Goal: Connect with others: Participate in discussion

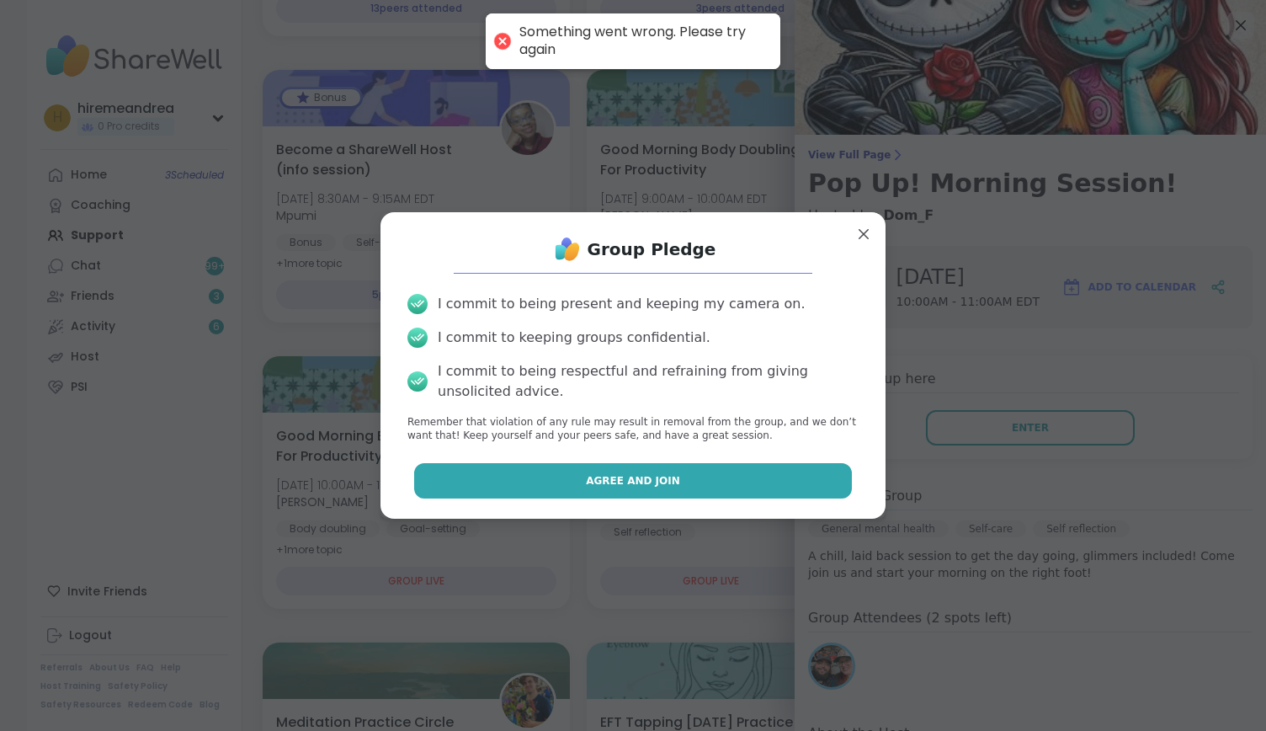
click at [723, 488] on button "Agree and Join" at bounding box center [633, 480] width 439 height 35
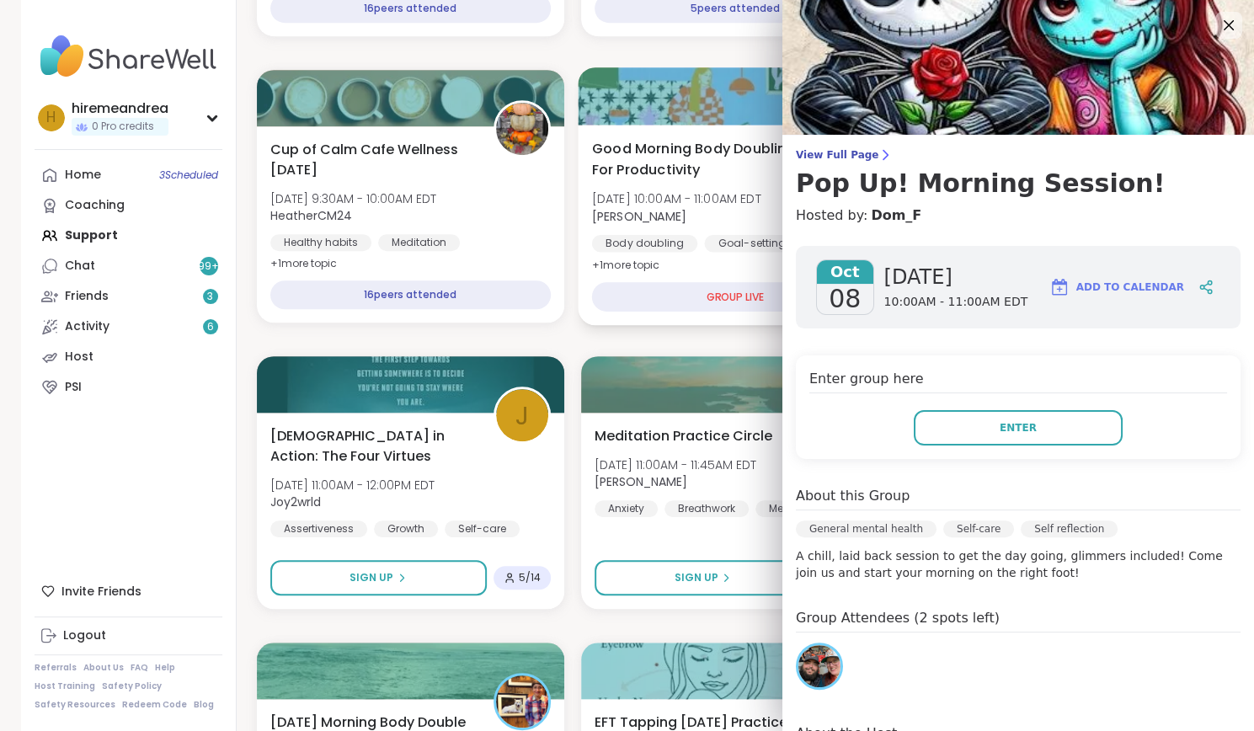
click at [677, 264] on div "Good Morning Body Doubling For Productivity [DATE] 10:00AM - 11:00AM EDT [PERSO…" at bounding box center [735, 225] width 314 height 200
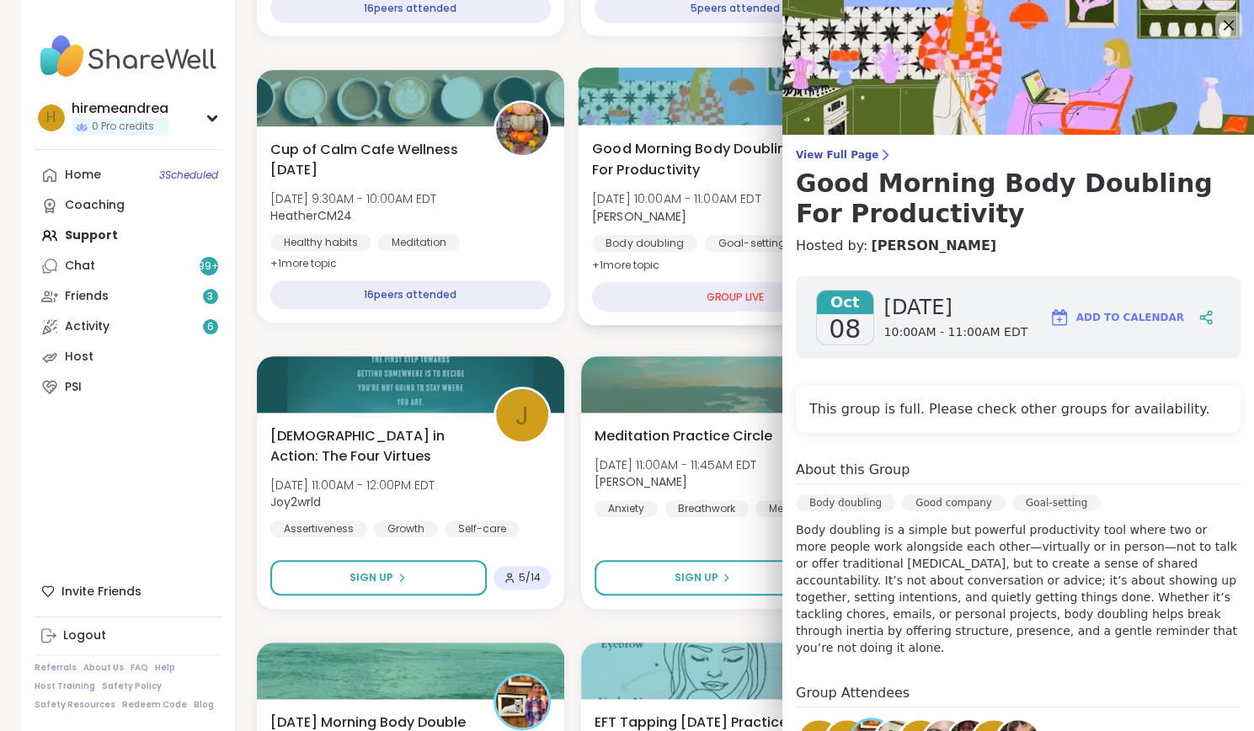
click at [694, 270] on div "Good Morning Body Doubling For Productivity [DATE] 10:00AM - 11:00AM EDT [PERSO…" at bounding box center [735, 225] width 314 height 200
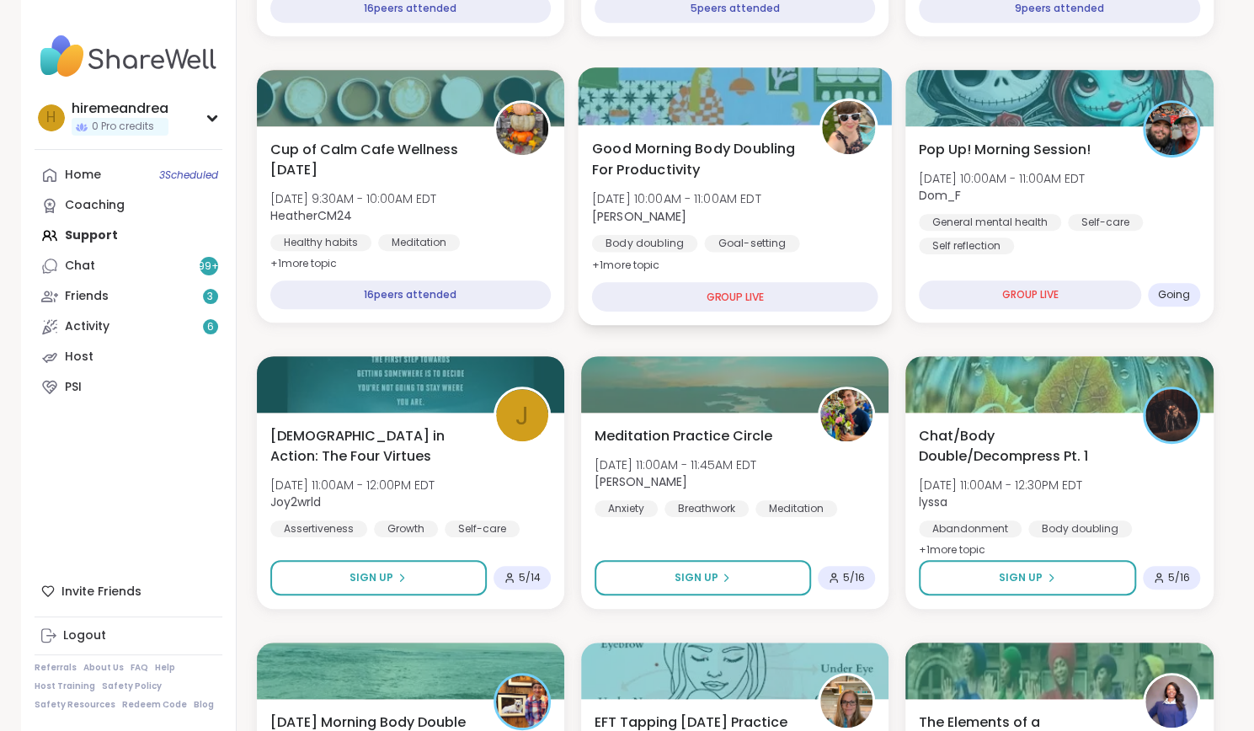
click at [728, 295] on div "GROUP LIVE" at bounding box center [734, 296] width 286 height 29
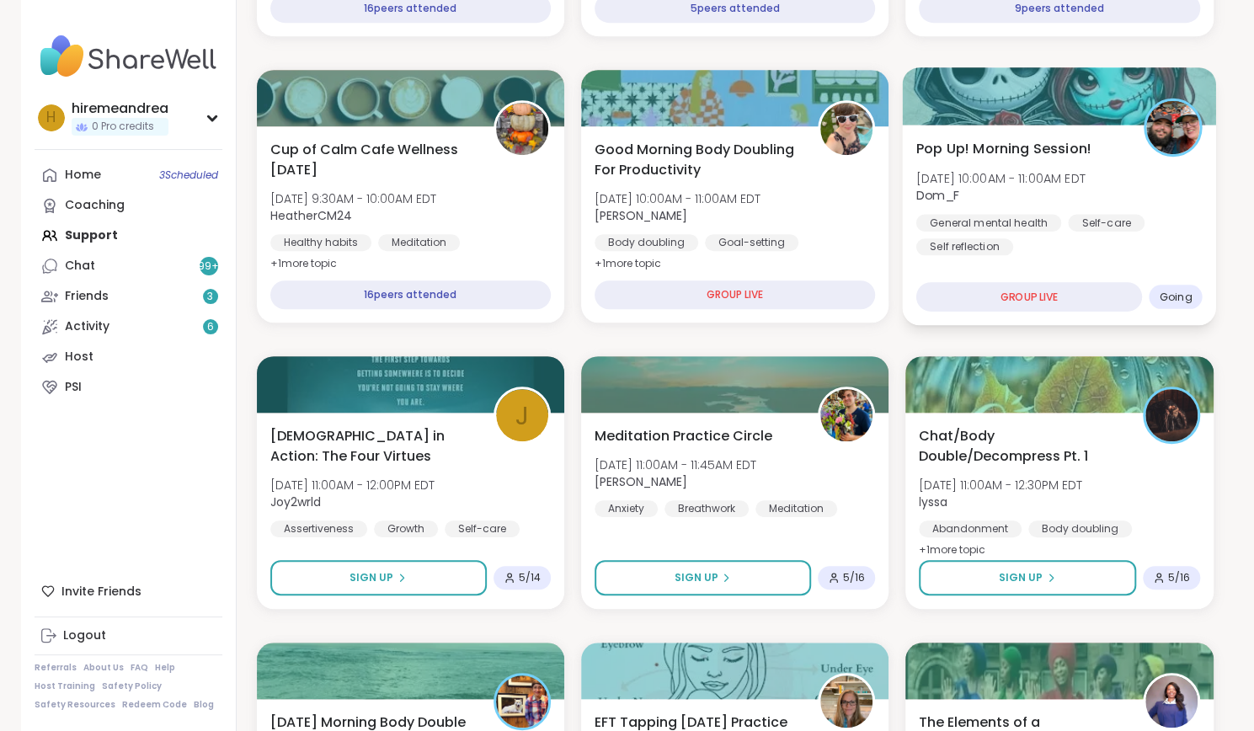
click at [1005, 274] on div "Pop Up! Morning Session! [DATE] 10:00AM - 11:00AM EDT Dom_F General mental heal…" at bounding box center [1060, 225] width 314 height 200
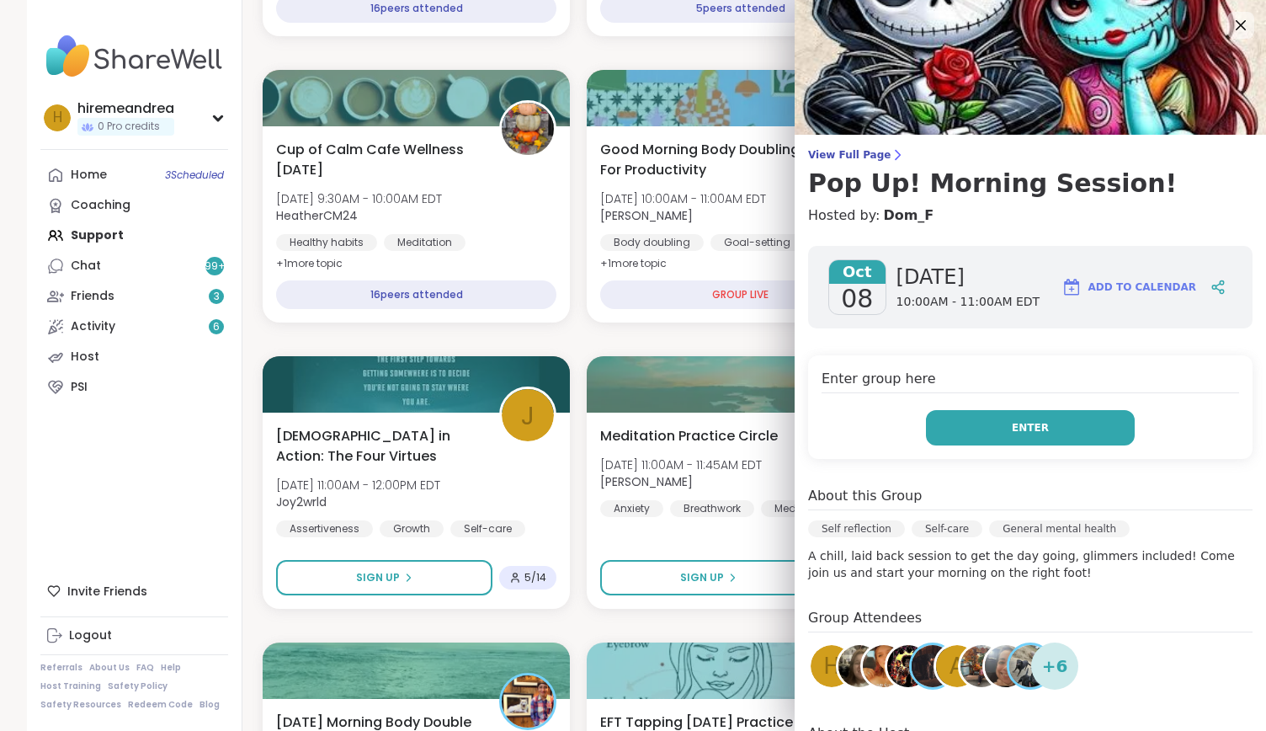
click at [1012, 432] on span "Enter" at bounding box center [1030, 427] width 37 height 15
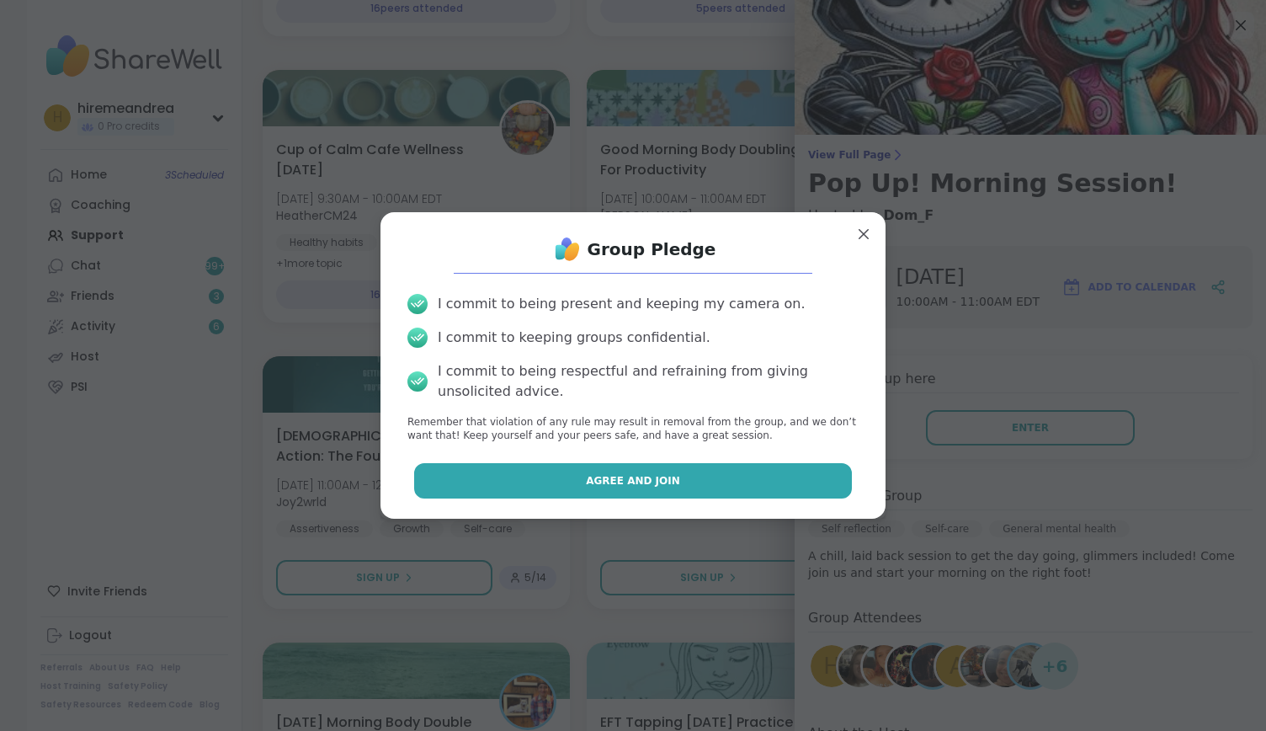
click at [766, 477] on button "Agree and Join" at bounding box center [633, 480] width 439 height 35
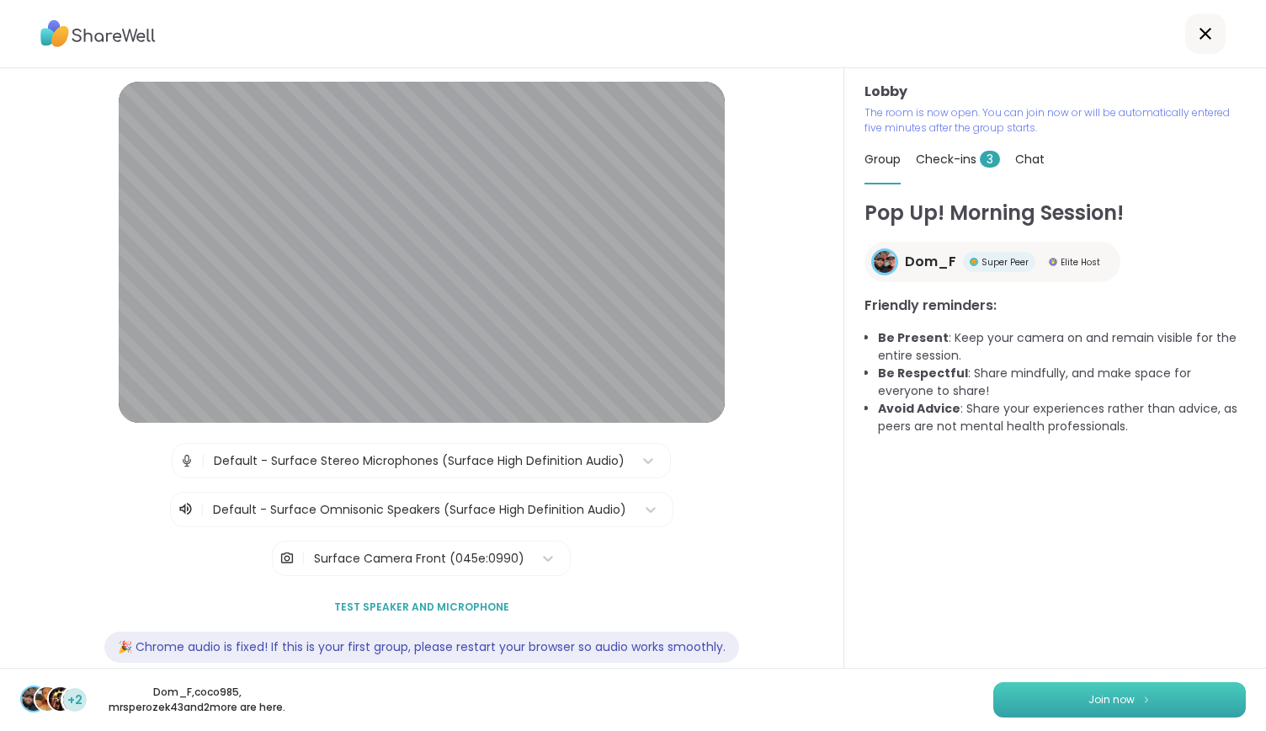
click at [1098, 701] on span "Join now" at bounding box center [1112, 699] width 46 height 15
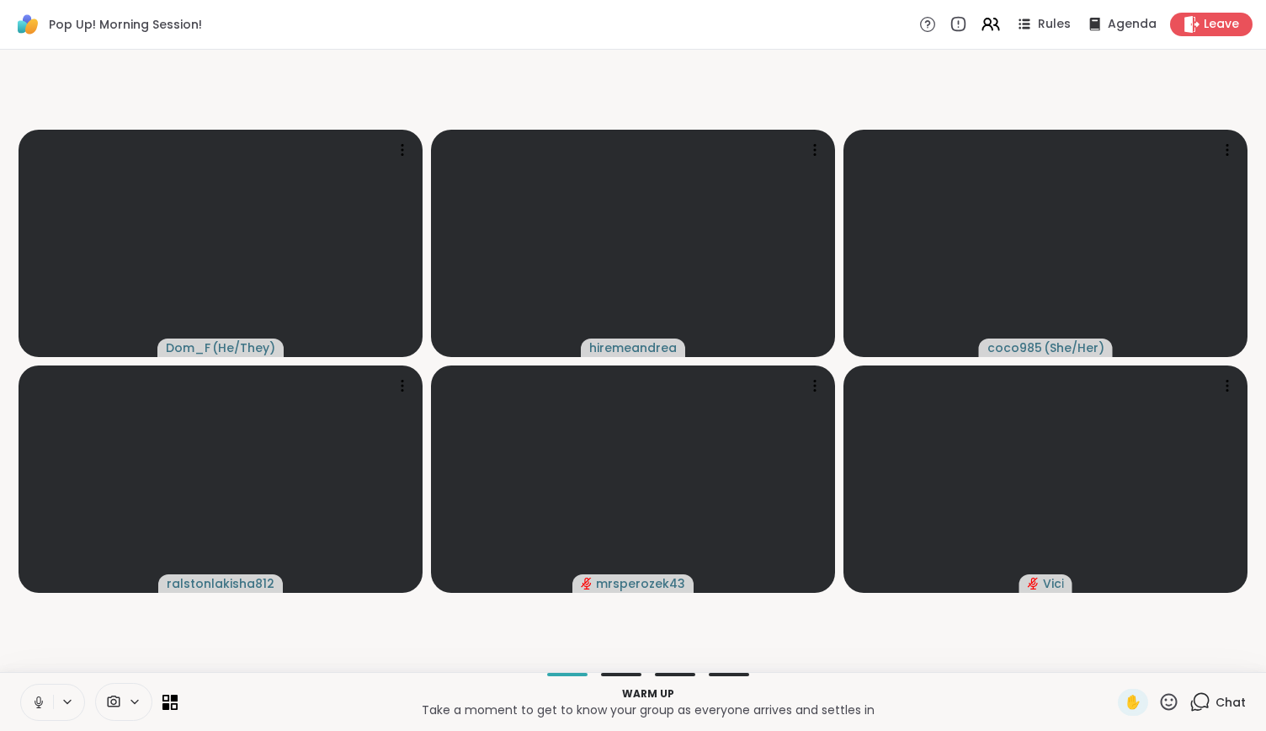
click at [37, 699] on icon at bounding box center [38, 702] width 15 height 15
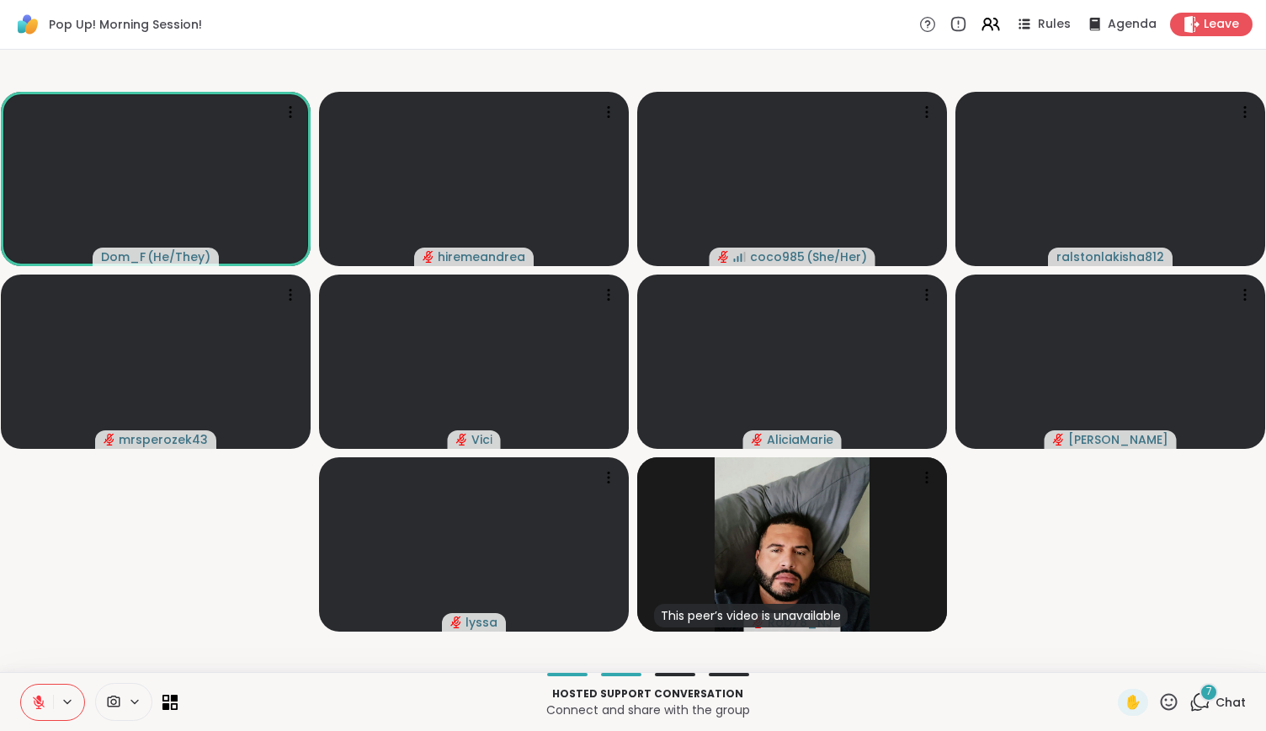
click at [27, 696] on button at bounding box center [37, 702] width 32 height 35
click at [49, 700] on button at bounding box center [37, 702] width 32 height 35
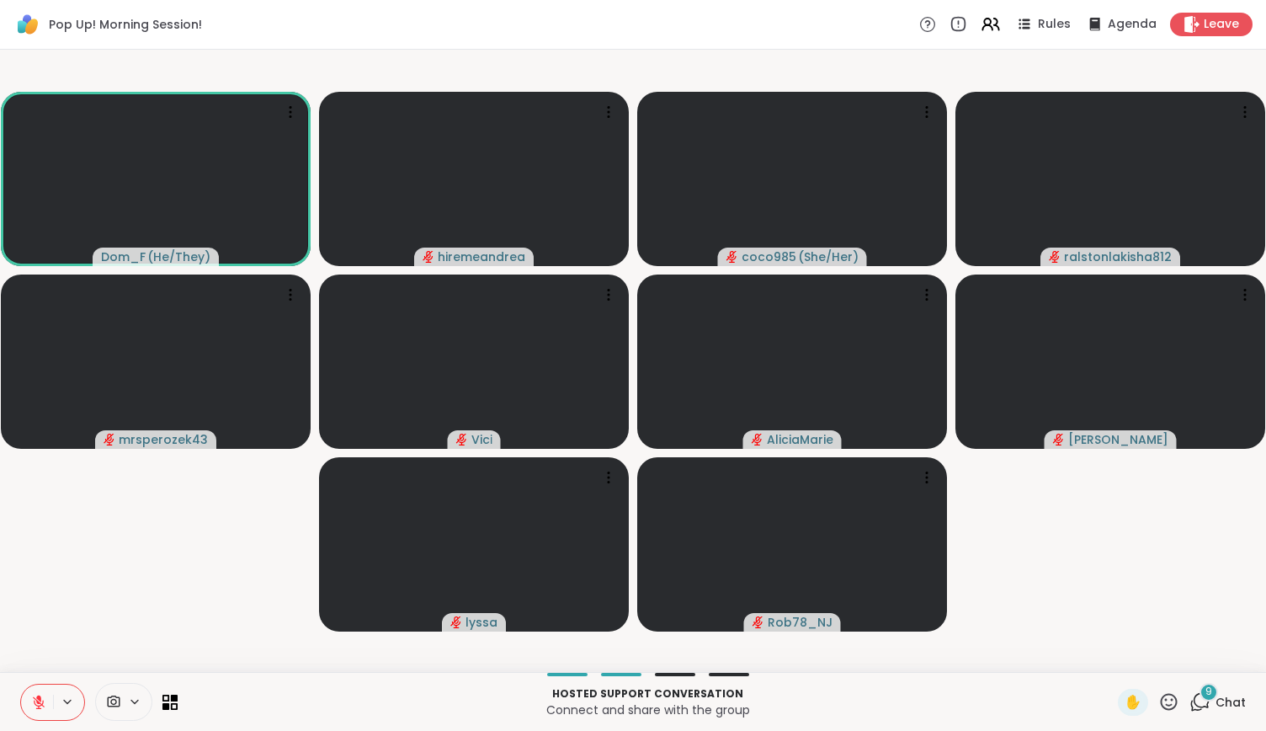
click at [51, 702] on button at bounding box center [37, 702] width 32 height 35
click at [52, 703] on button at bounding box center [37, 702] width 32 height 35
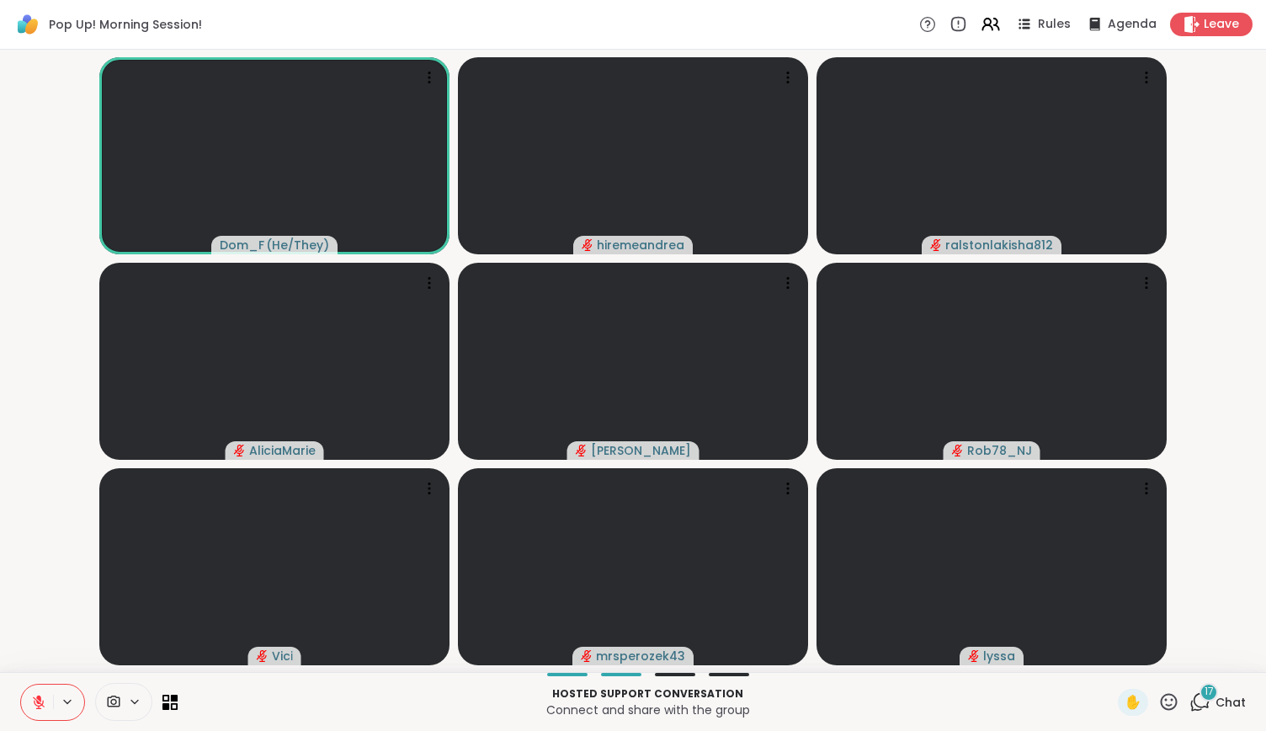
click at [64, 695] on icon at bounding box center [67, 702] width 13 height 14
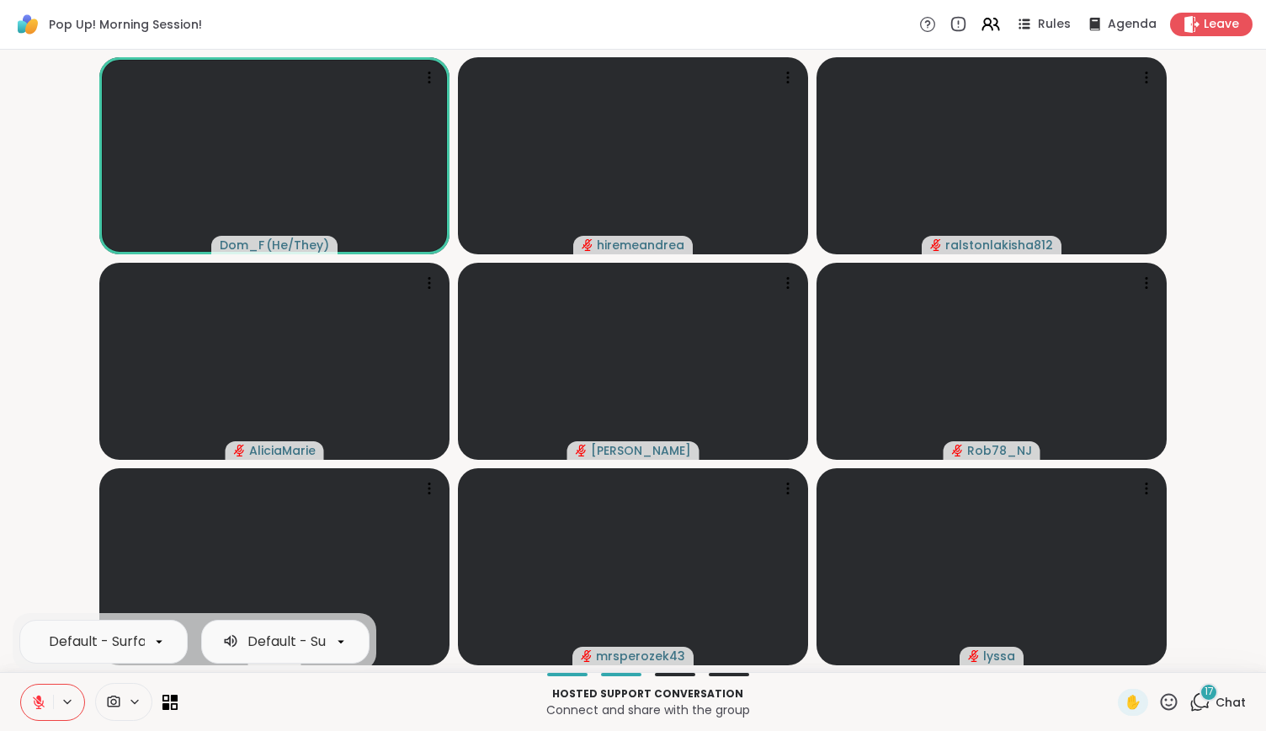
click at [47, 708] on button at bounding box center [37, 702] width 32 height 35
click at [61, 703] on icon at bounding box center [67, 702] width 13 height 14
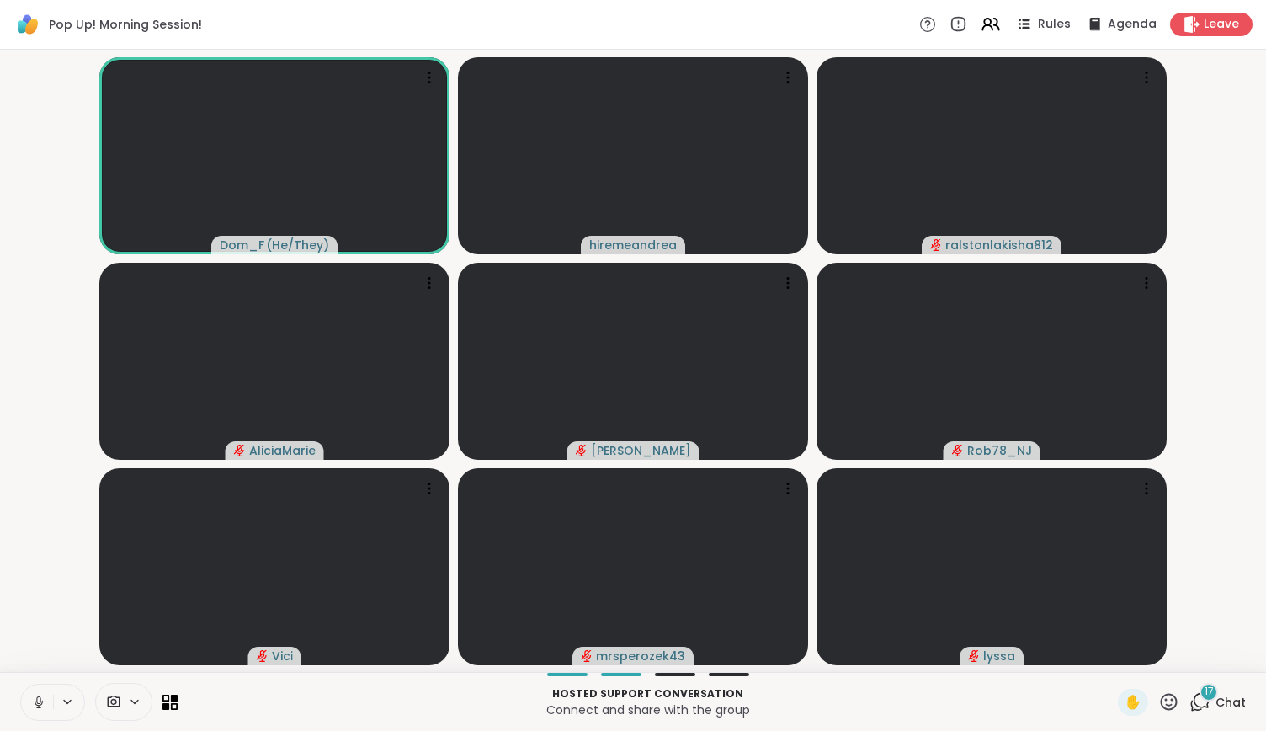
click at [32, 712] on button at bounding box center [37, 702] width 32 height 35
click at [1190, 695] on icon at bounding box center [1200, 701] width 21 height 21
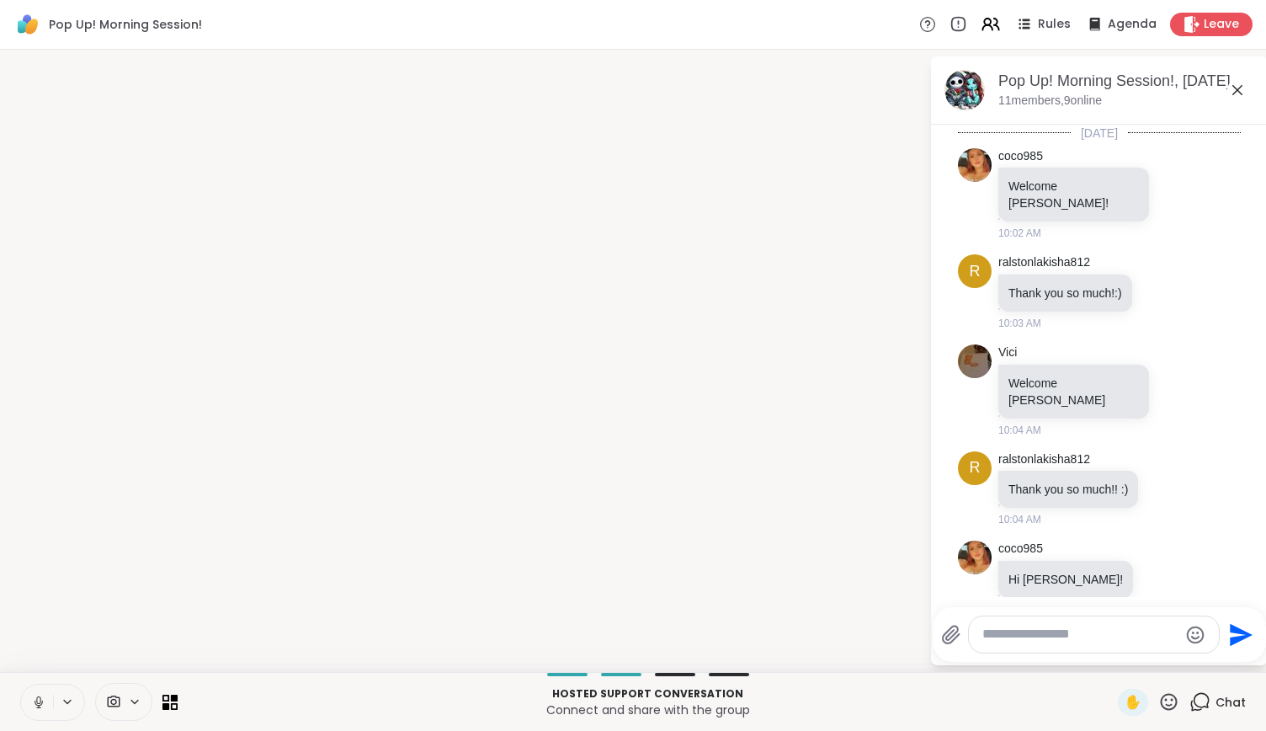
scroll to position [1293, 0]
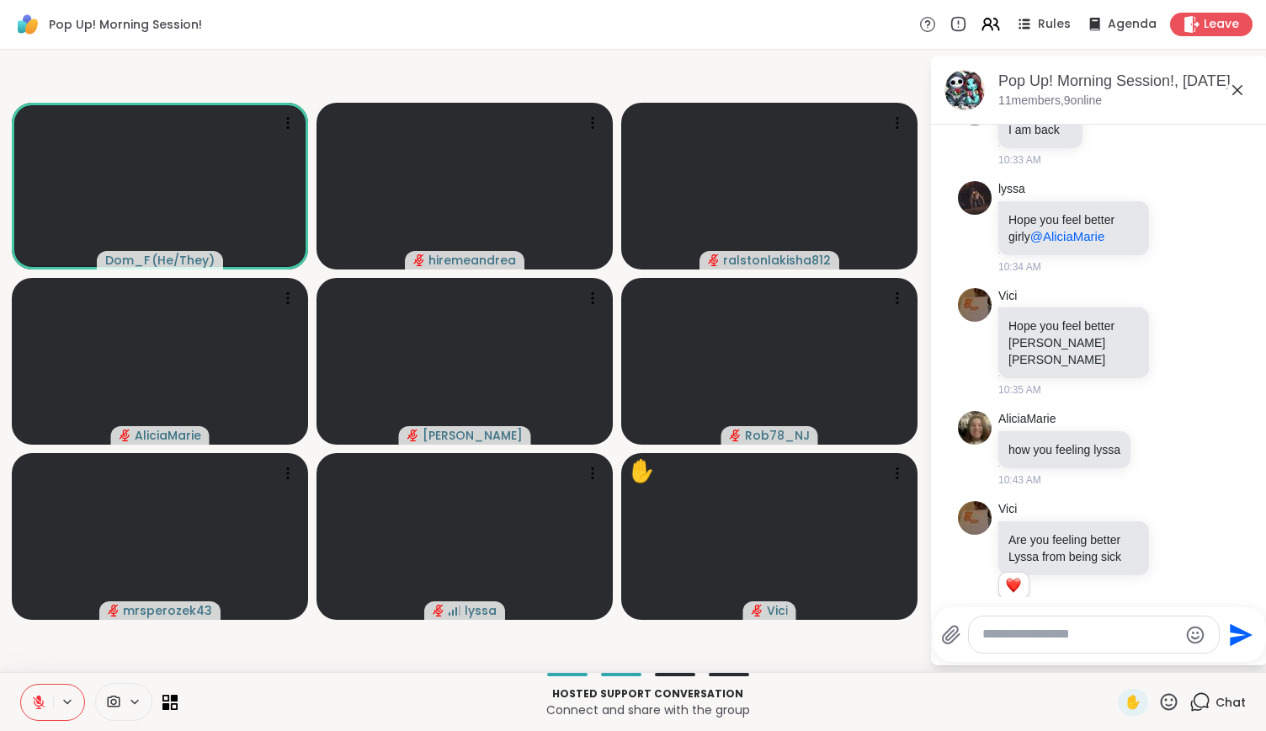
click at [1012, 646] on div at bounding box center [1094, 634] width 250 height 36
click at [1010, 631] on textarea "Type your message" at bounding box center [1081, 635] width 196 height 18
type textarea "**********"
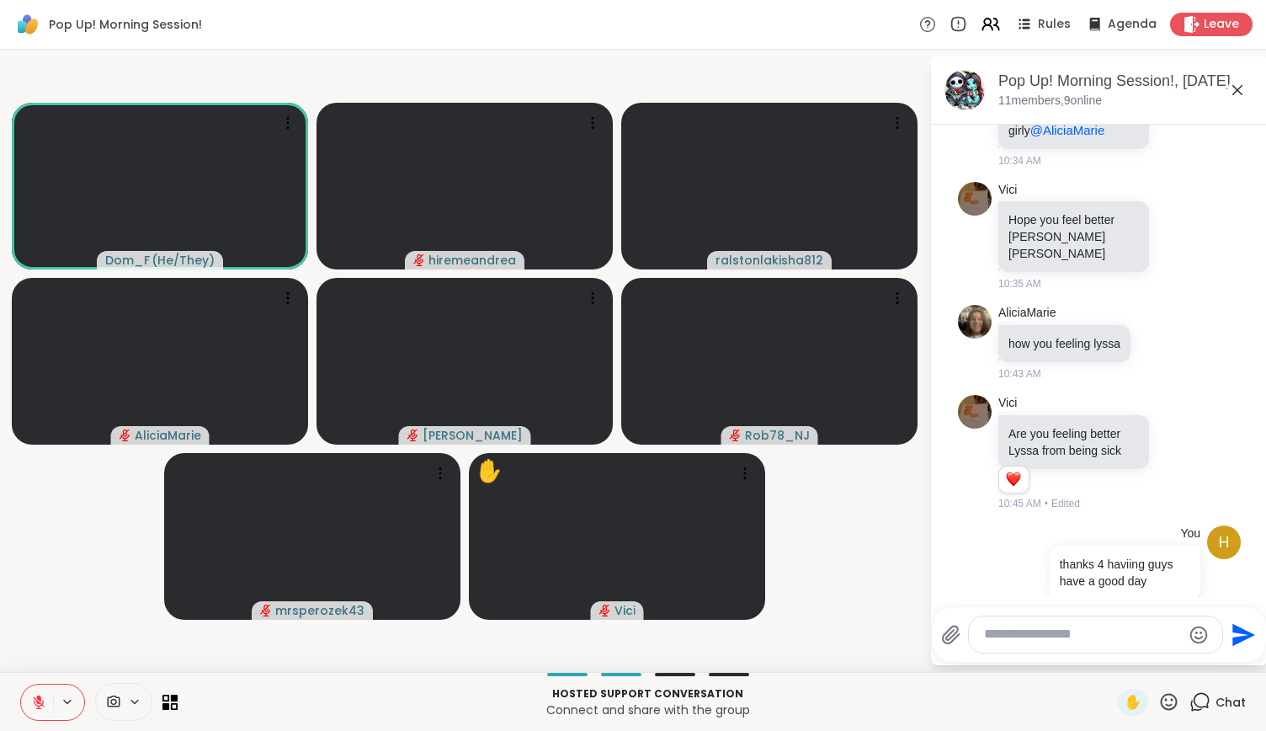
click at [1159, 697] on icon at bounding box center [1169, 701] width 21 height 21
click at [1111, 651] on span "❤️" at bounding box center [1119, 658] width 17 height 20
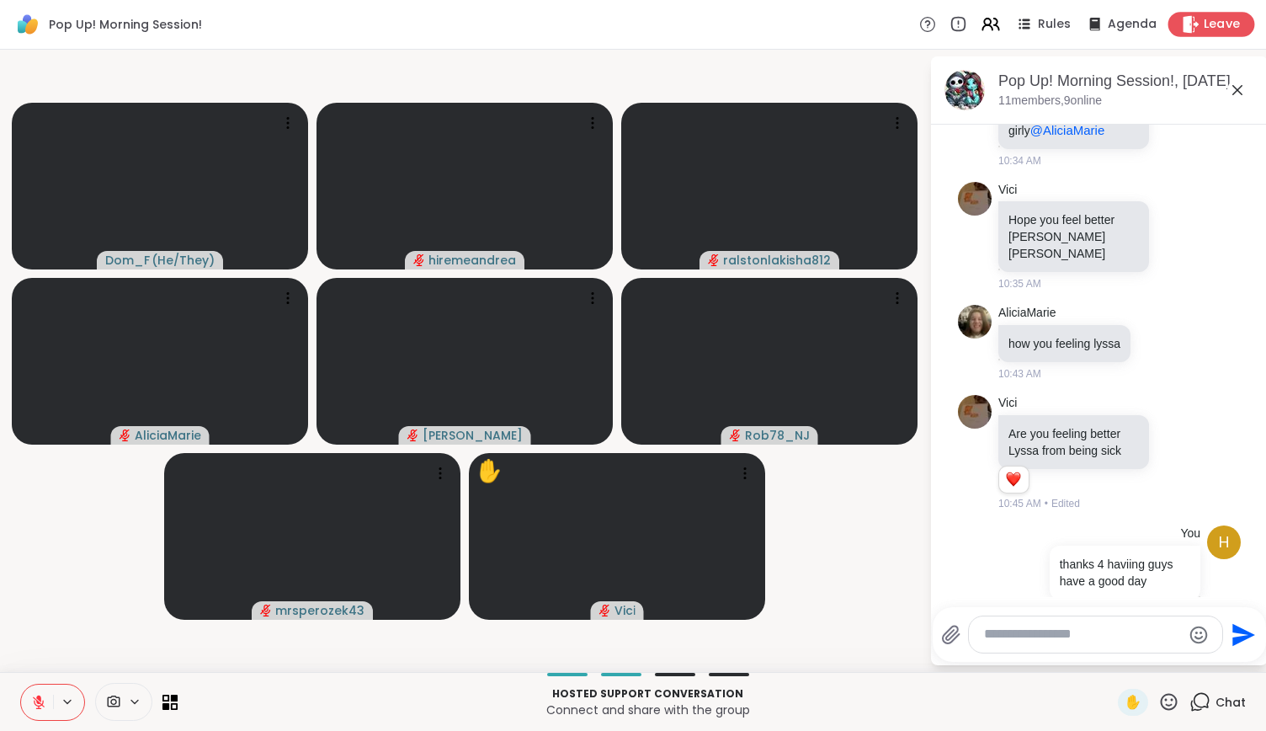
click at [1210, 19] on span "Leave" at bounding box center [1222, 25] width 37 height 18
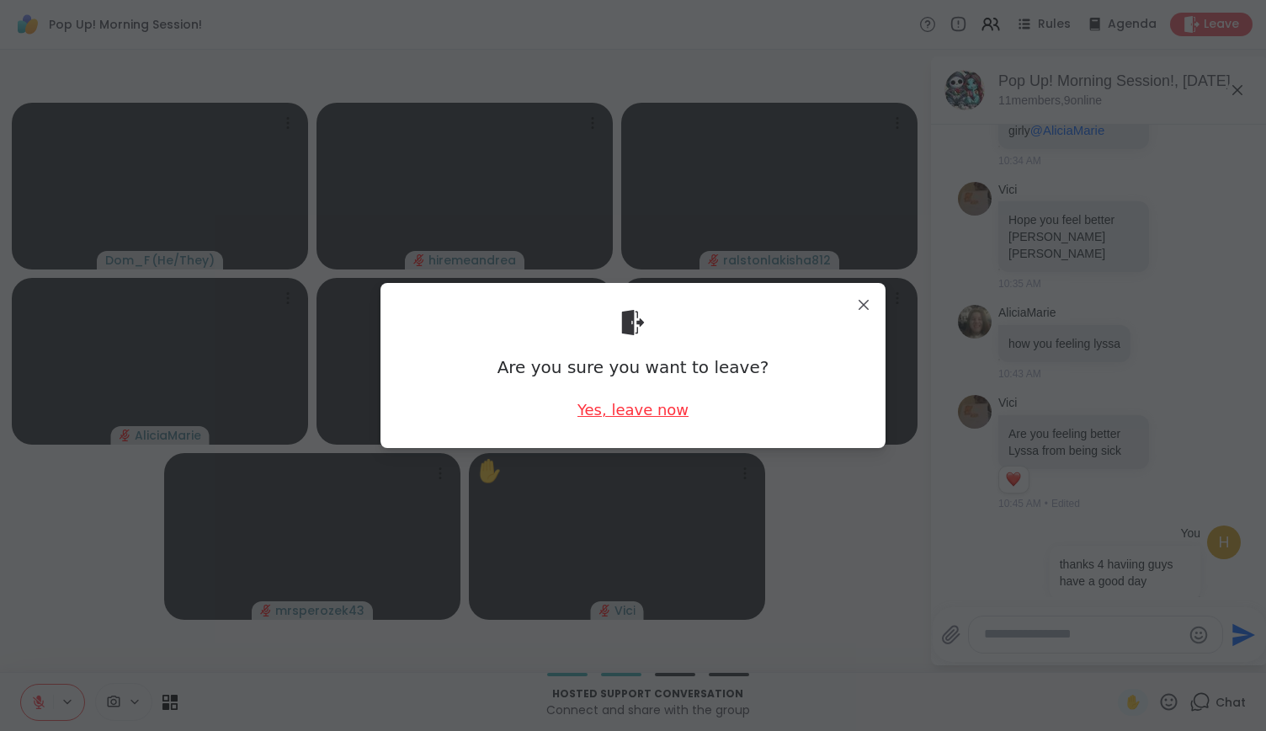
click at [633, 409] on div "Yes, leave now" at bounding box center [633, 409] width 111 height 21
